Goal: Task Accomplishment & Management: Manage account settings

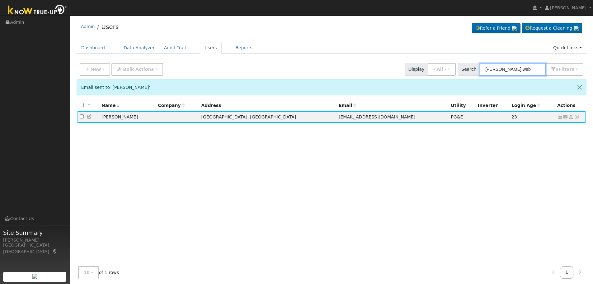
click at [520, 68] on input "[PERSON_NAME] web" at bounding box center [513, 69] width 66 height 13
drag, startPoint x: 522, startPoint y: 69, endPoint x: 448, endPoint y: 68, distance: 73.8
click at [448, 68] on div "New Add User Quick Add Quick Connect Quick Convert Lead Bulk Actions Send Email…" at bounding box center [332, 68] width 507 height 15
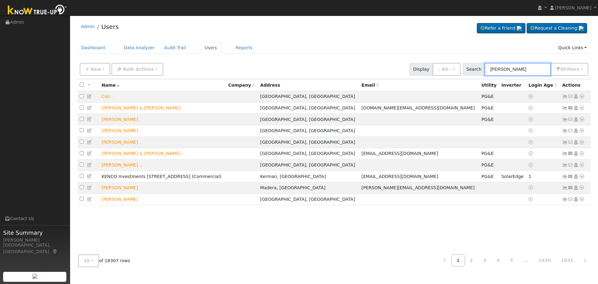
type input "[PERSON_NAME]"
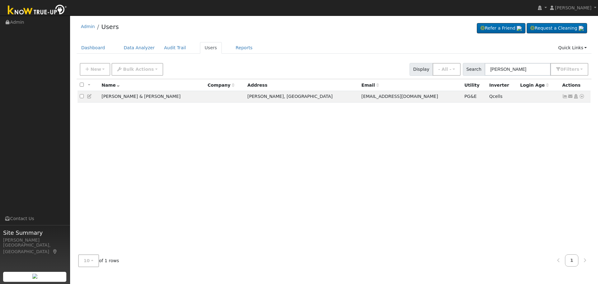
click at [566, 97] on icon at bounding box center [565, 96] width 6 height 4
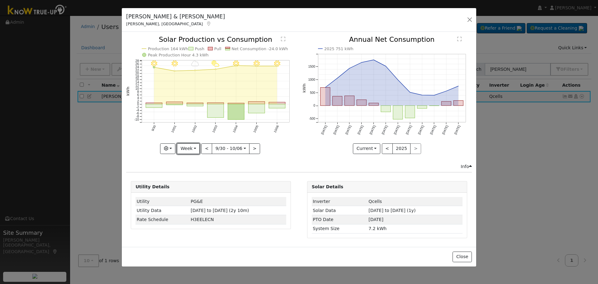
click at [182, 148] on button "Week" at bounding box center [188, 148] width 23 height 11
click at [191, 159] on link "Day" at bounding box center [198, 161] width 43 height 9
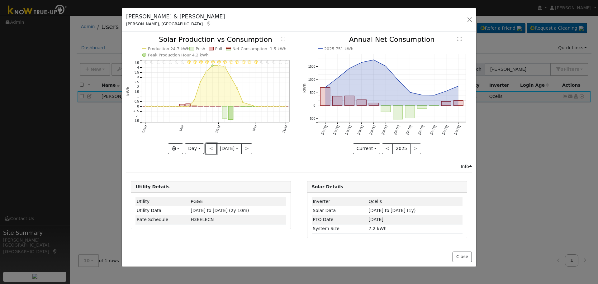
click at [207, 151] on button "<" at bounding box center [211, 148] width 11 height 11
click at [207, 151] on div at bounding box center [210, 94] width 169 height 117
click at [208, 151] on button "<" at bounding box center [211, 148] width 11 height 11
click at [0, 0] on div at bounding box center [0, 0] width 0 height 0
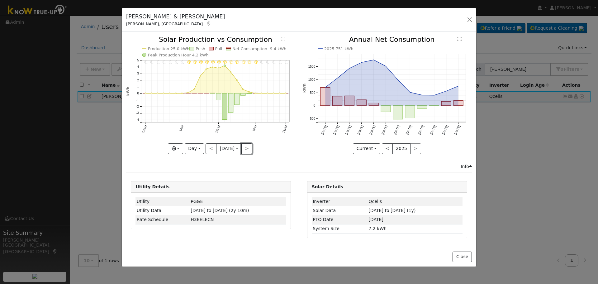
click at [248, 146] on button ">" at bounding box center [246, 148] width 11 height 11
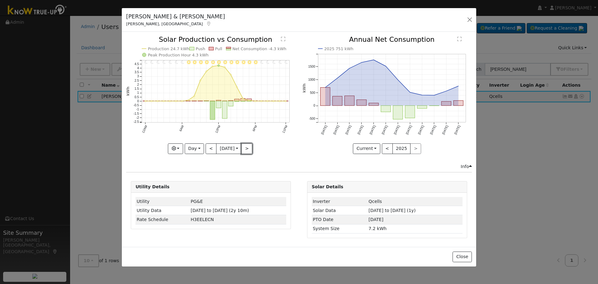
click at [248, 146] on button ">" at bounding box center [246, 148] width 11 height 11
click at [189, 147] on button "Day" at bounding box center [194, 148] width 19 height 11
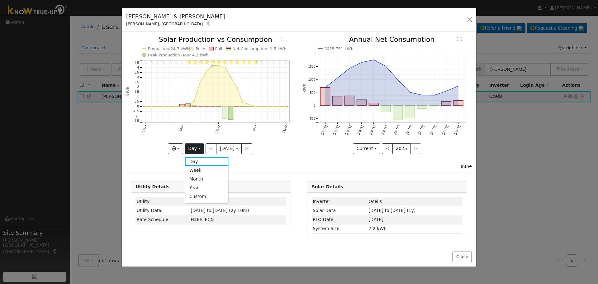
click at [200, 180] on link "Month" at bounding box center [206, 178] width 43 height 9
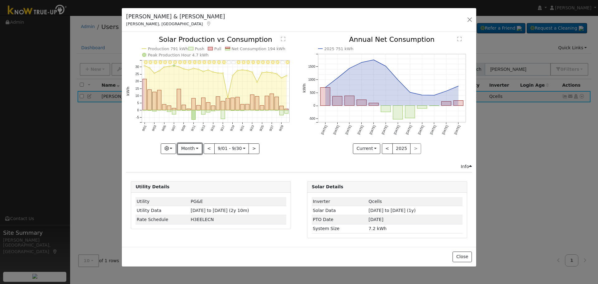
click at [182, 149] on button "Month" at bounding box center [190, 148] width 25 height 11
click at [203, 133] on icon "9/30 - MostlyClear 9/29 - MostlyCloudy 9/28 - Clear 9/27 - Clear 9/26 - Clear 9…" at bounding box center [210, 94] width 169 height 117
click at [210, 146] on button "<" at bounding box center [209, 148] width 11 height 11
type input "[DATE]"
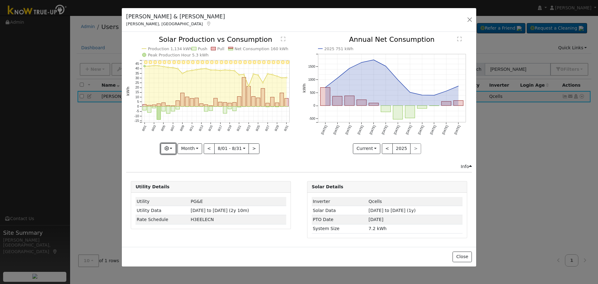
click at [173, 149] on button "button" at bounding box center [168, 148] width 15 height 11
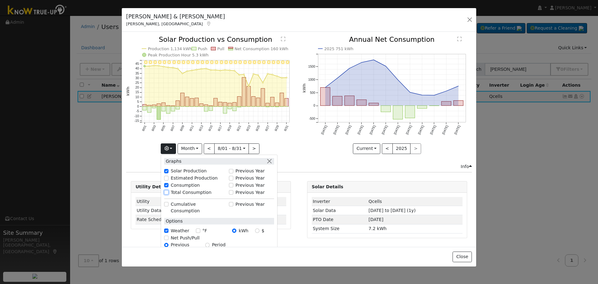
click at [168, 191] on input "Total Consumption" at bounding box center [166, 192] width 4 height 4
checkbox input "true"
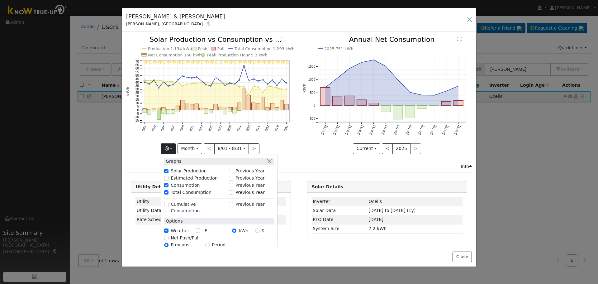
click at [273, 143] on icon "8/31 - Clear 8/30 - Clear 8/29 - Clear 8/28 - Clear 8/27 - Clear 8/26 - MostlyC…" at bounding box center [210, 94] width 169 height 117
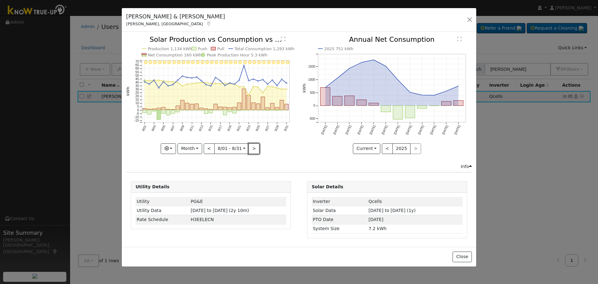
click at [255, 150] on button ">" at bounding box center [254, 148] width 11 height 11
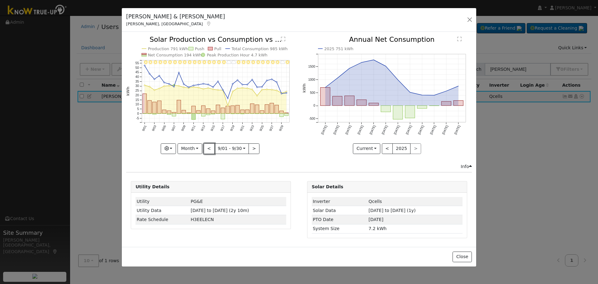
click at [205, 151] on button "<" at bounding box center [209, 148] width 11 height 11
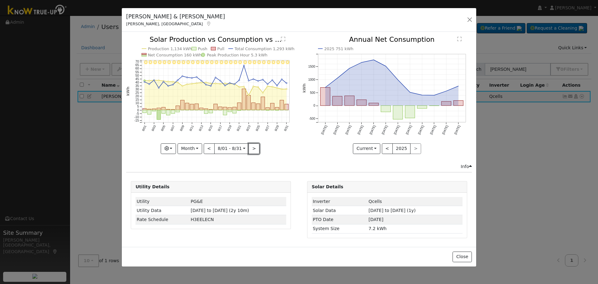
click at [252, 151] on button ">" at bounding box center [254, 148] width 11 height 11
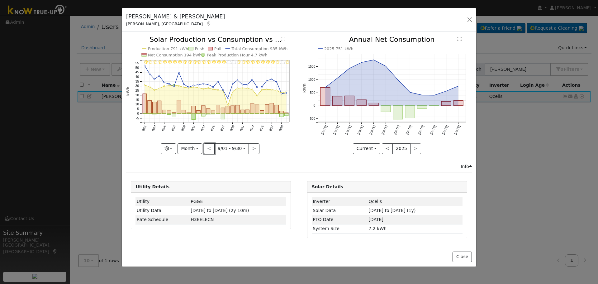
click at [207, 152] on button "<" at bounding box center [209, 148] width 11 height 11
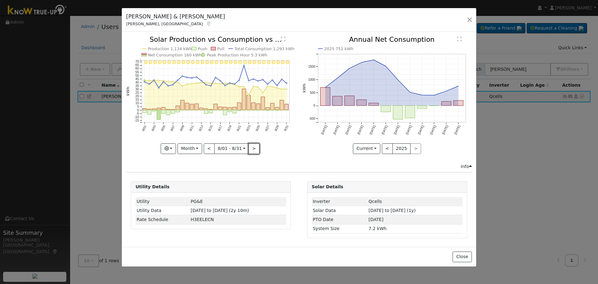
click at [255, 148] on button ">" at bounding box center [254, 148] width 11 height 11
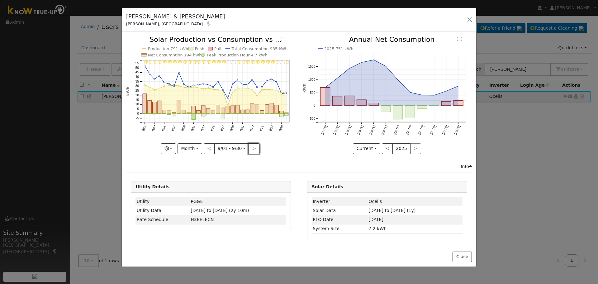
click at [255, 147] on button ">" at bounding box center [254, 148] width 11 height 11
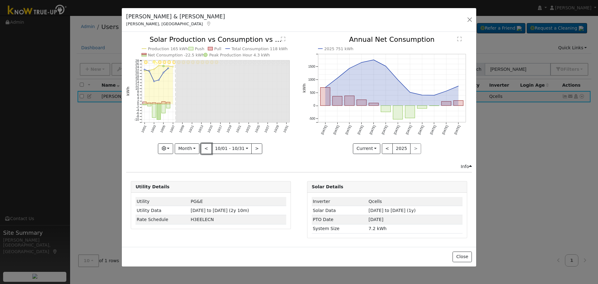
click at [207, 149] on button "<" at bounding box center [206, 148] width 11 height 11
type input "[DATE]"
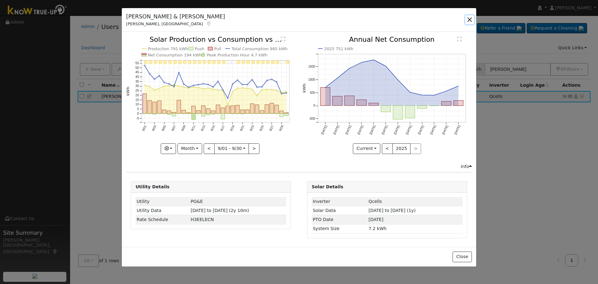
click at [469, 18] on button "button" at bounding box center [469, 19] width 9 height 9
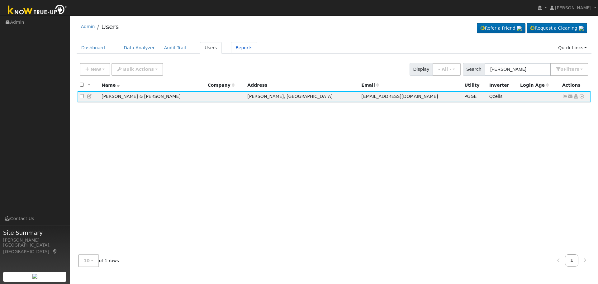
click at [236, 50] on link "Reports" at bounding box center [244, 48] width 26 height 12
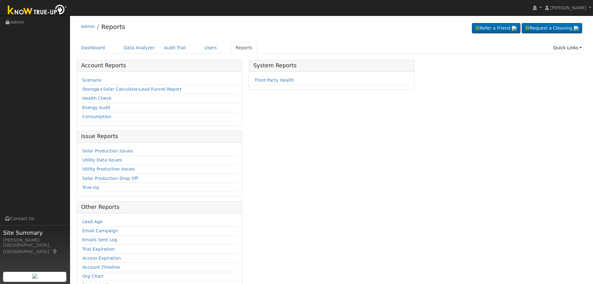
click at [98, 100] on link "Health Check" at bounding box center [96, 98] width 29 height 5
click at [208, 49] on link "Users" at bounding box center [211, 48] width 22 height 12
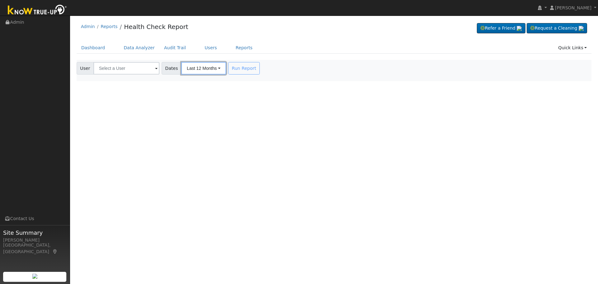
click at [213, 70] on button "Last 12 Months" at bounding box center [203, 68] width 45 height 12
click at [188, 83] on link "Last 12 Months" at bounding box center [187, 82] width 50 height 9
click at [148, 72] on input "text" at bounding box center [126, 68] width 66 height 12
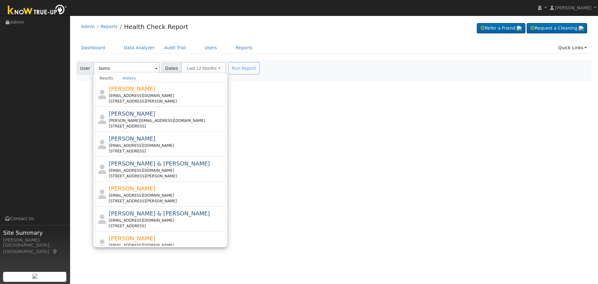
click at [164, 216] on span "[PERSON_NAME] & [PERSON_NAME]" at bounding box center [159, 213] width 101 height 7
type input "[PERSON_NAME] & [PERSON_NAME]"
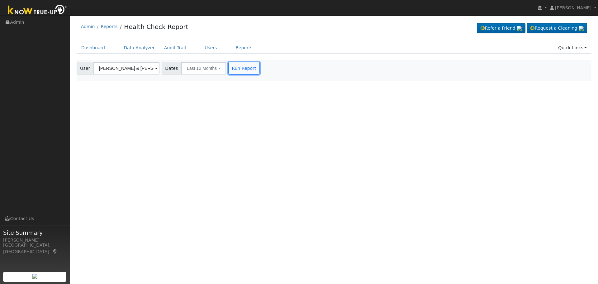
click at [245, 73] on button "Run Report" at bounding box center [243, 68] width 31 height 12
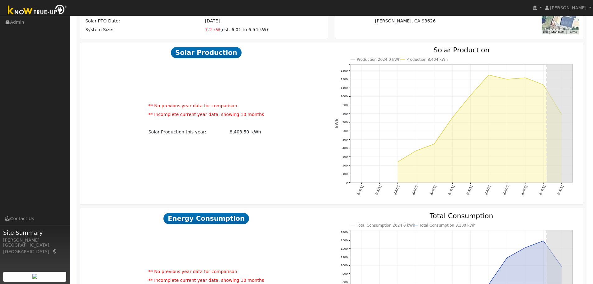
scroll to position [35, 0]
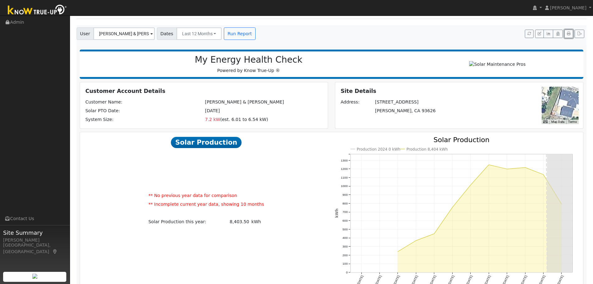
click at [570, 36] on button "button" at bounding box center [569, 34] width 9 height 9
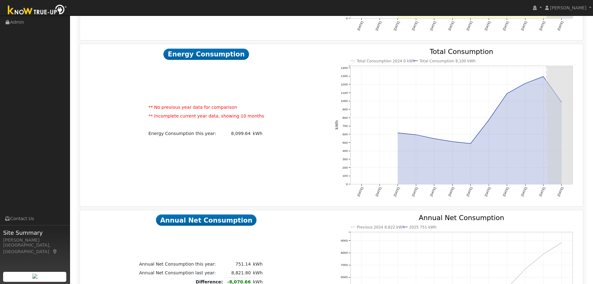
scroll to position [221, 0]
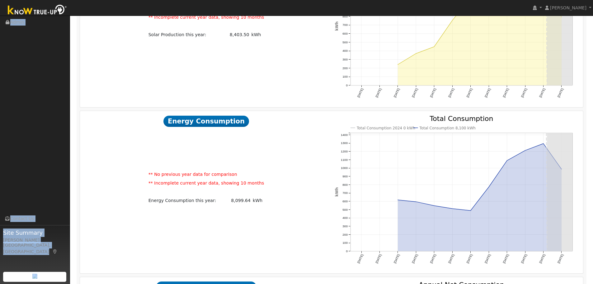
drag, startPoint x: 26, startPoint y: 1, endPoint x: 3, endPoint y: -17, distance: 29.5
click at [3, 0] on html "Jasmine Green Jasmine Green Profile My Company Help Center Terms Of Service See…" at bounding box center [296, 202] width 593 height 846
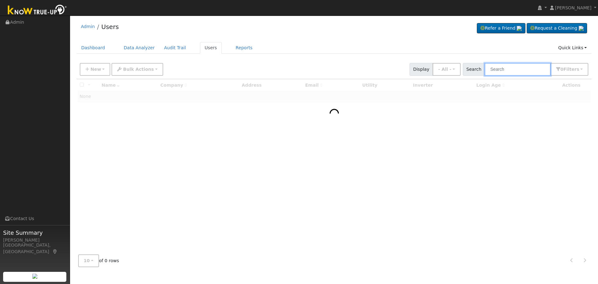
click at [505, 72] on input "text" at bounding box center [518, 69] width 66 height 13
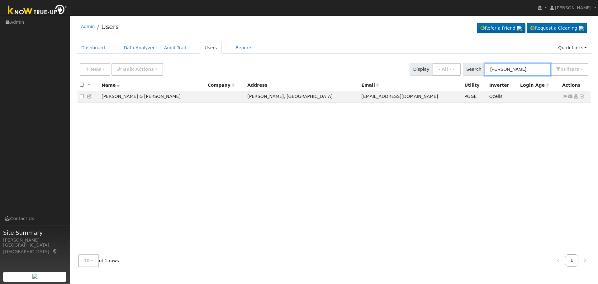
type input "[PERSON_NAME]"
click at [564, 97] on icon at bounding box center [565, 96] width 6 height 4
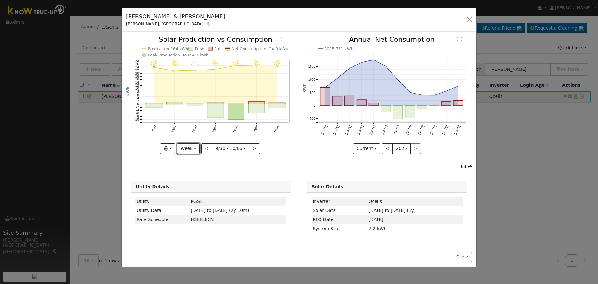
click at [193, 150] on button "Week" at bounding box center [188, 148] width 23 height 11
click at [198, 180] on link "Month" at bounding box center [198, 178] width 43 height 9
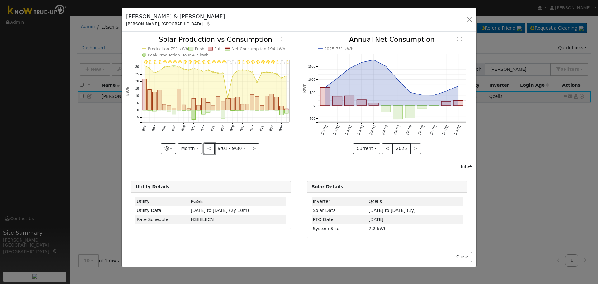
click at [213, 148] on button "<" at bounding box center [209, 148] width 11 height 11
type input "[DATE]"
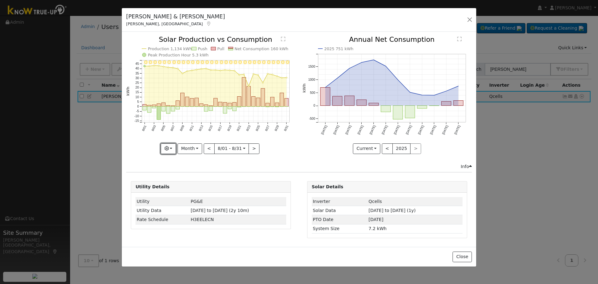
click at [169, 148] on icon "button" at bounding box center [166, 148] width 4 height 4
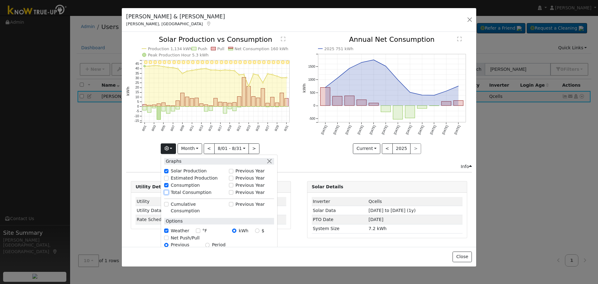
click at [166, 190] on input "Total Consumption" at bounding box center [166, 192] width 4 height 4
checkbox input "true"
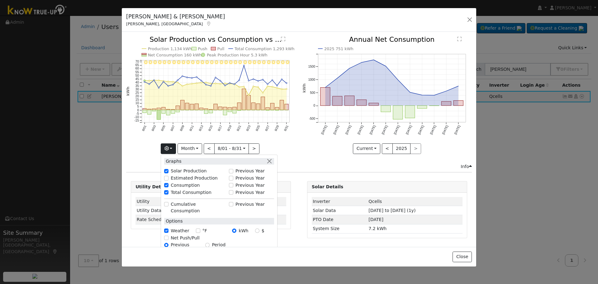
click at [274, 159] on div "Graphs" at bounding box center [219, 161] width 110 height 7
click at [280, 147] on icon "8/31 - Clear 8/30 - Clear 8/29 - Clear 8/28 - Clear 8/27 - Clear 8/26 - MostlyC…" at bounding box center [210, 94] width 169 height 117
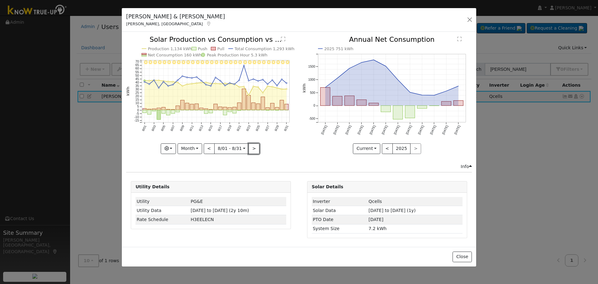
click at [254, 150] on button ">" at bounding box center [254, 148] width 11 height 11
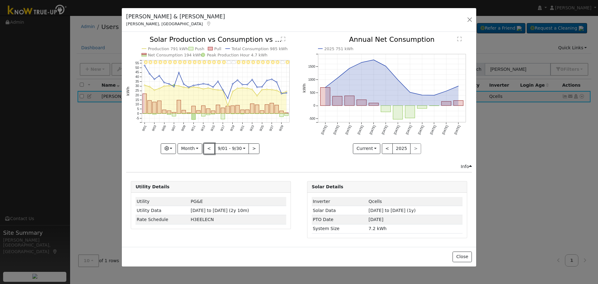
click at [210, 147] on button "<" at bounding box center [209, 148] width 11 height 11
type input "[DATE]"
